Goal: Find specific page/section: Find specific page/section

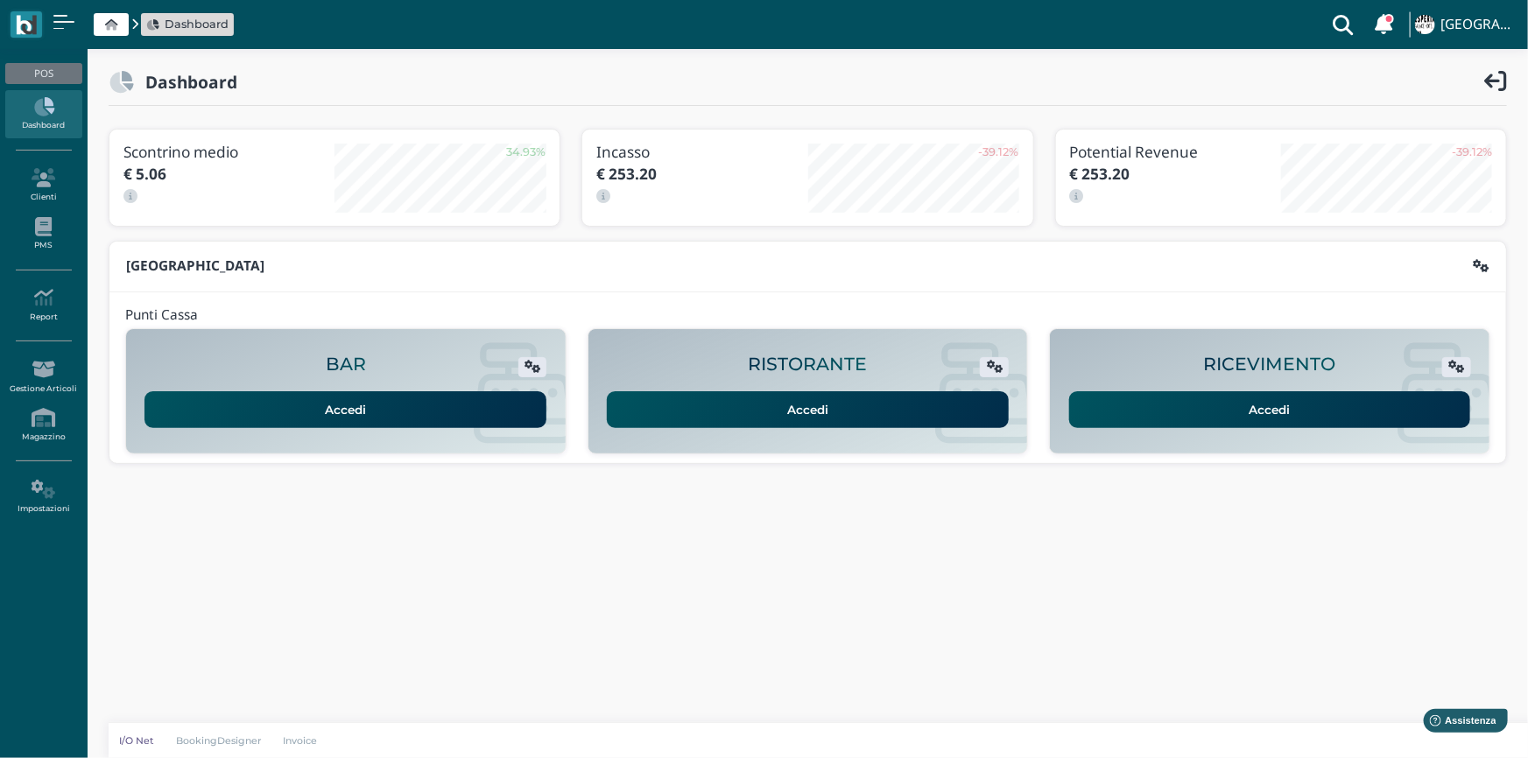
click at [1199, 410] on link "Accedi" at bounding box center [1270, 409] width 402 height 37
